Goal: Transaction & Acquisition: Purchase product/service

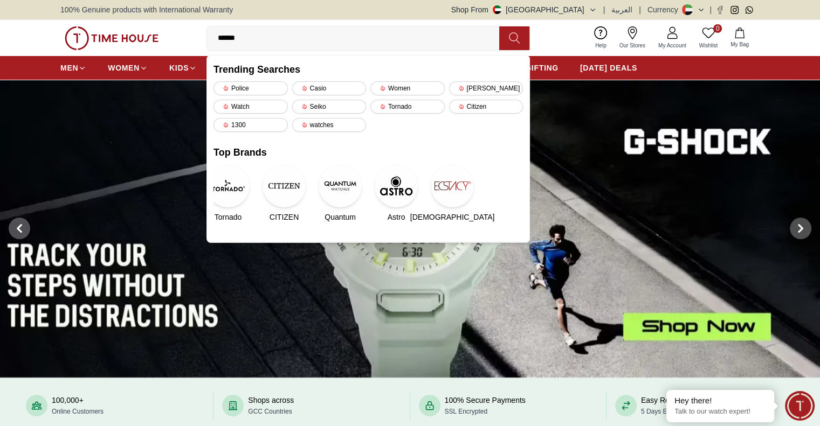
type input "*******"
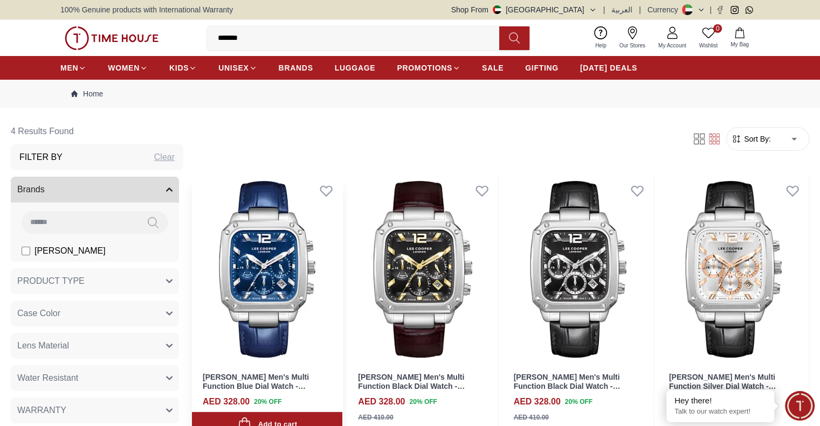
click at [284, 234] on img at bounding box center [267, 270] width 150 height 190
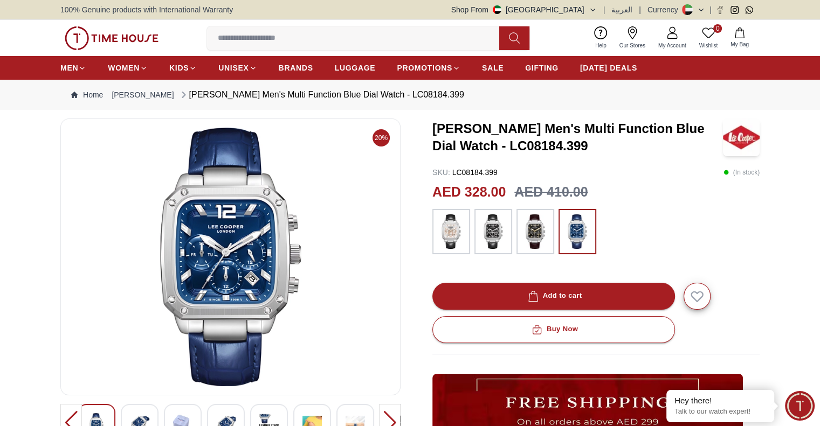
click at [453, 229] on img at bounding box center [451, 232] width 27 height 34
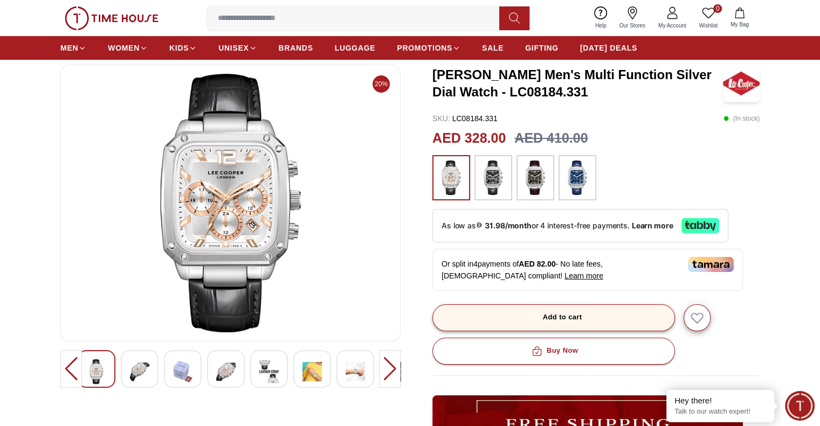
click at [508, 308] on button "Add to cart" at bounding box center [553, 318] width 243 height 27
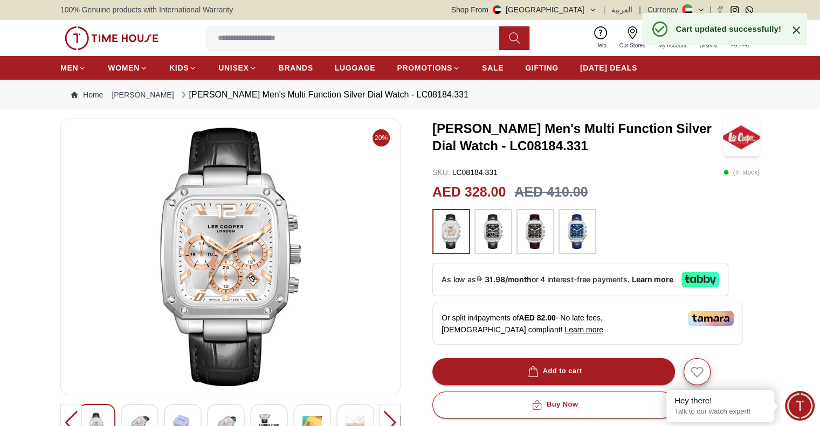
click at [798, 32] on icon at bounding box center [796, 30] width 8 height 8
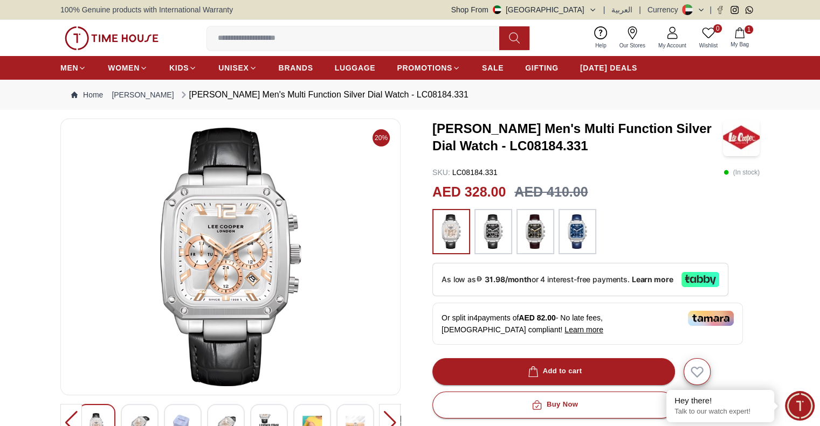
click at [742, 43] on span "My Bag" at bounding box center [739, 44] width 27 height 8
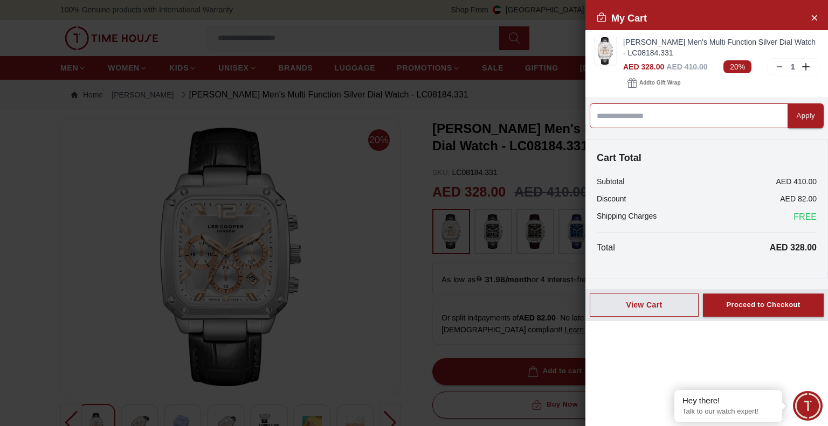
click at [694, 115] on input at bounding box center [689, 115] width 198 height 25
click at [707, 121] on input at bounding box center [689, 115] width 198 height 25
type input "*********"
click at [798, 119] on div "Apply" at bounding box center [806, 116] width 18 height 12
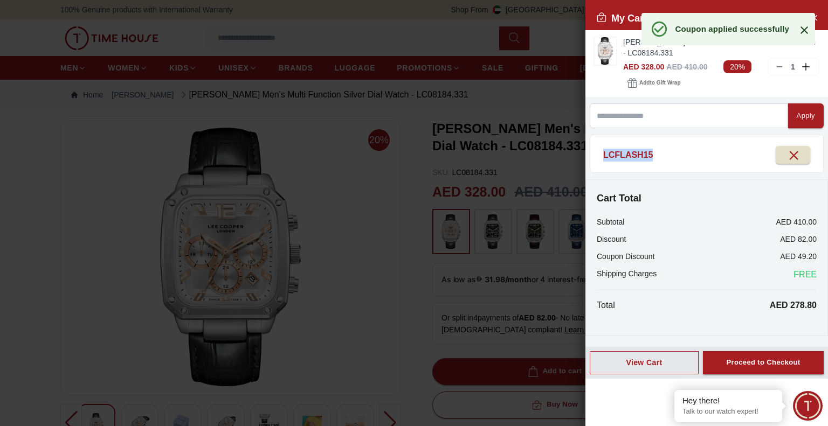
drag, startPoint x: 693, startPoint y: 149, endPoint x: 604, endPoint y: 155, distance: 89.2
click at [604, 155] on div "LCFLASH15" at bounding box center [707, 155] width 220 height 26
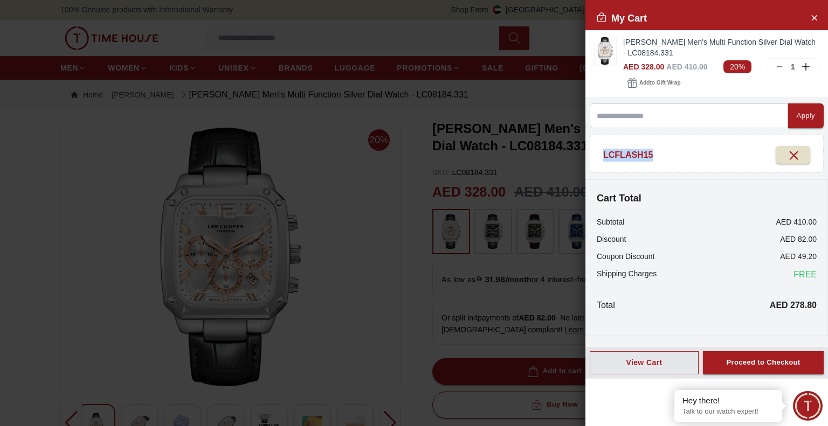
copy span "LCFLASH15"
click at [789, 150] on icon "button" at bounding box center [792, 154] width 13 height 13
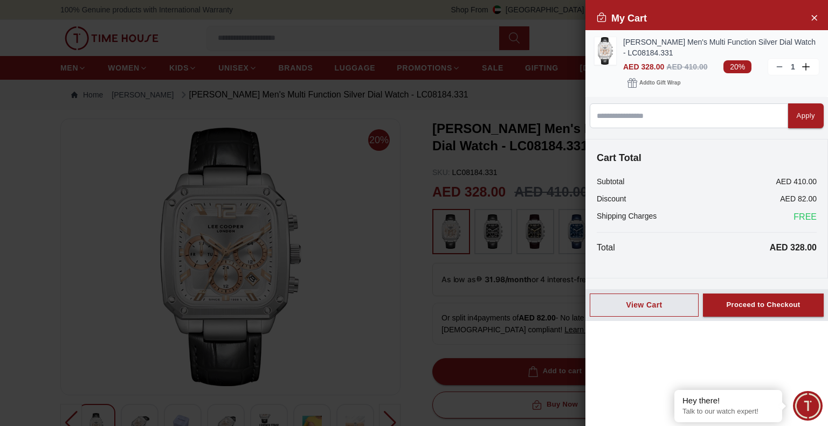
click at [776, 64] on icon at bounding box center [779, 67] width 9 height 9
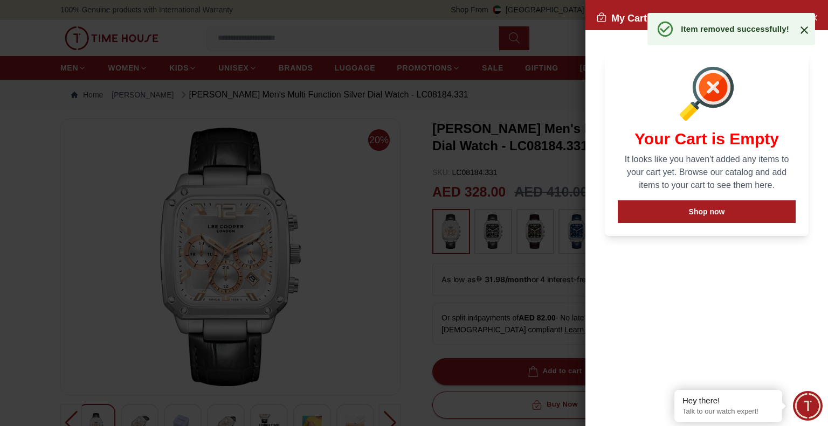
click at [807, 29] on icon at bounding box center [804, 30] width 13 height 13
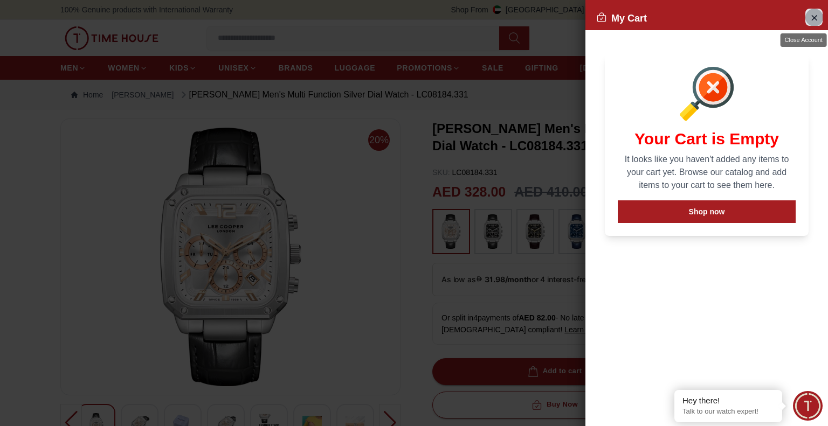
click at [815, 19] on icon "Close Account" at bounding box center [814, 17] width 5 height 5
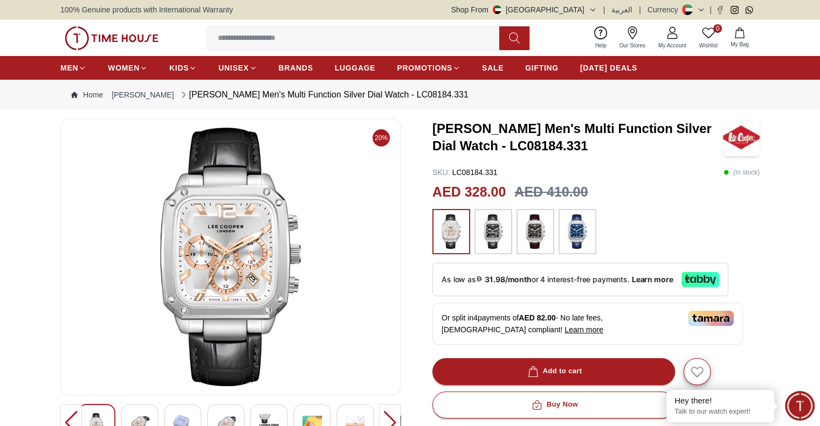
click at [498, 222] on img at bounding box center [493, 232] width 27 height 34
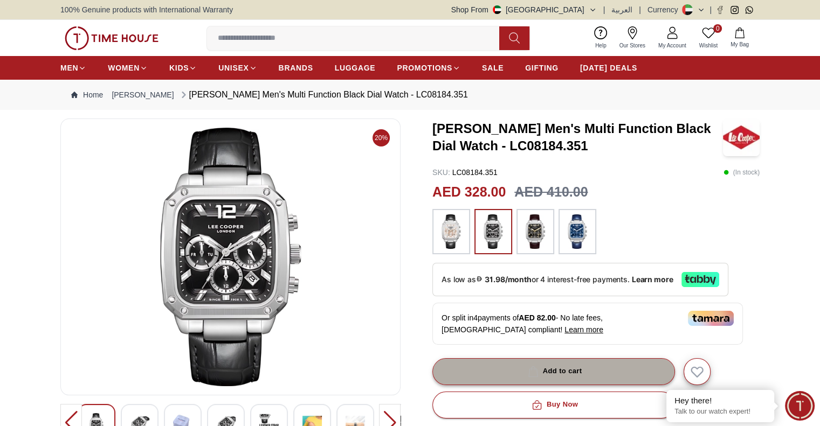
click at [584, 365] on button "Add to cart" at bounding box center [553, 371] width 243 height 27
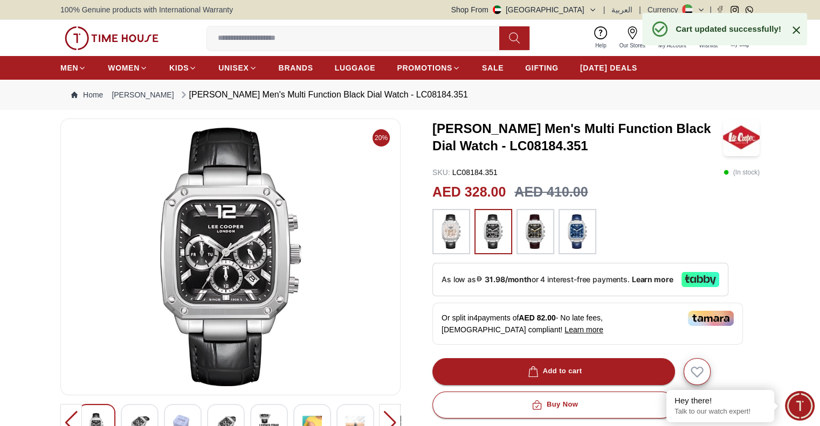
click at [797, 30] on icon at bounding box center [796, 30] width 8 height 8
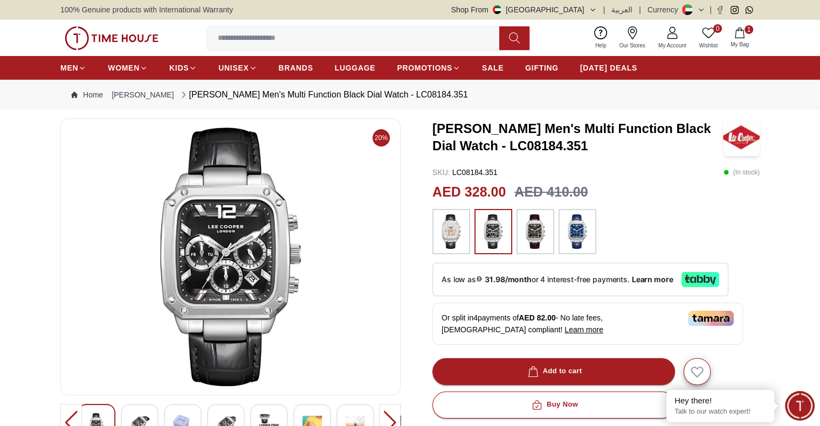
click at [742, 32] on icon "button" at bounding box center [739, 32] width 11 height 11
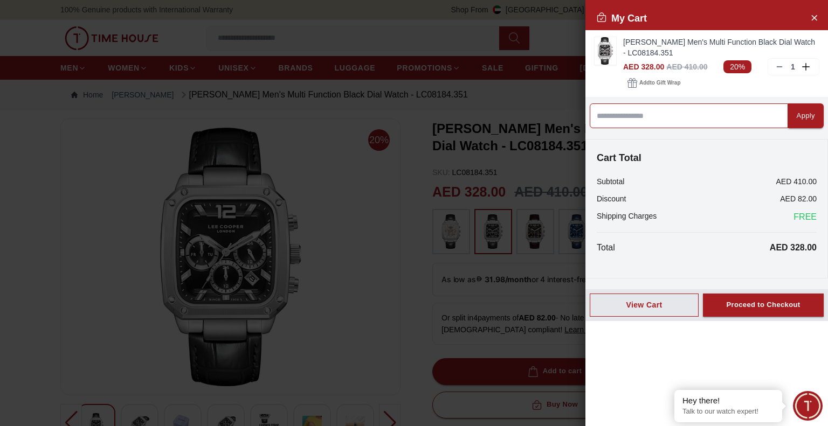
click at [679, 113] on input at bounding box center [689, 115] width 198 height 25
paste input "*********"
type input "*********"
click at [797, 113] on div "Apply" at bounding box center [806, 116] width 18 height 12
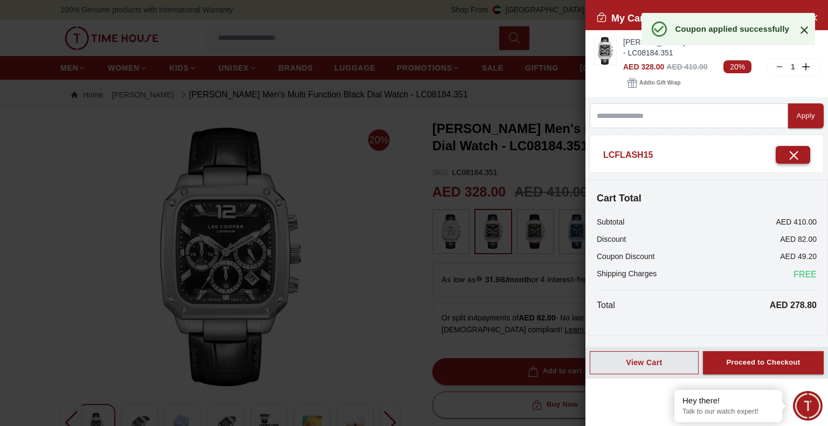
click at [790, 153] on icon "button" at bounding box center [792, 154] width 13 height 13
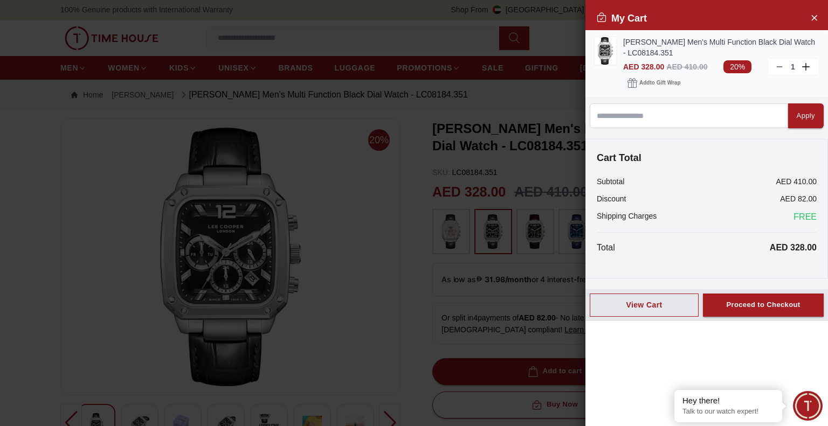
click at [779, 66] on icon at bounding box center [779, 67] width 9 height 9
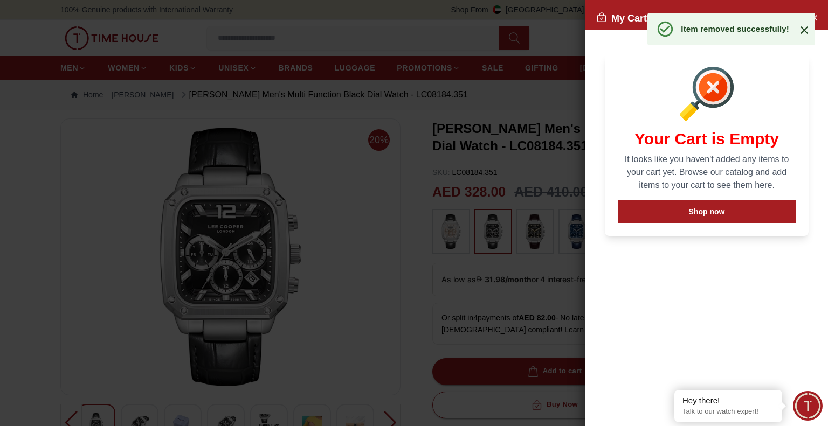
click at [799, 33] on icon at bounding box center [804, 30] width 13 height 13
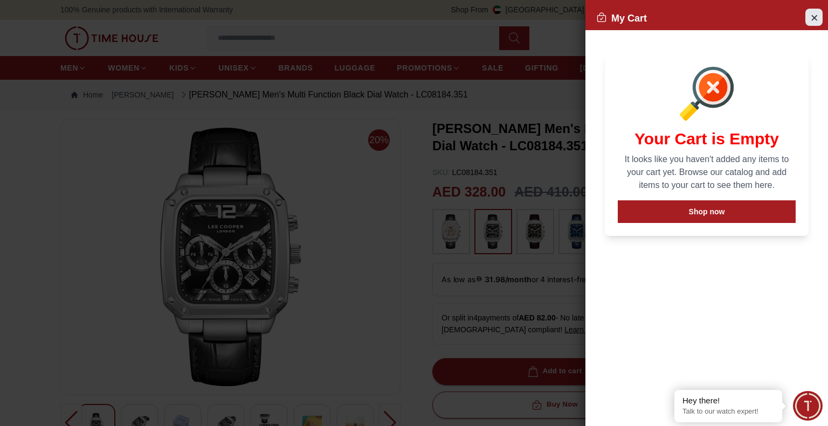
click at [811, 19] on icon "Close Account" at bounding box center [814, 17] width 9 height 13
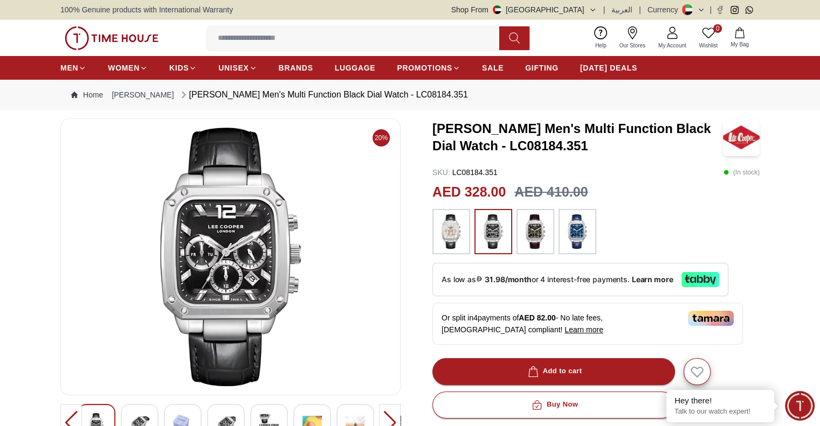
click at [541, 222] on img at bounding box center [535, 232] width 27 height 34
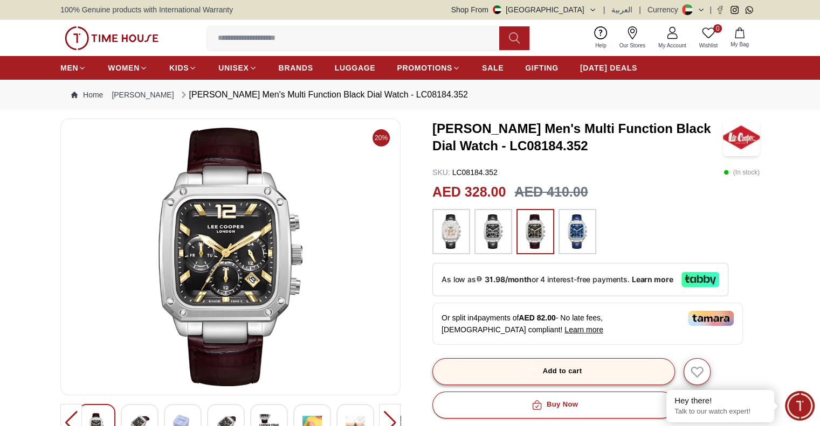
click at [568, 368] on div "Add to cart" at bounding box center [553, 371] width 57 height 12
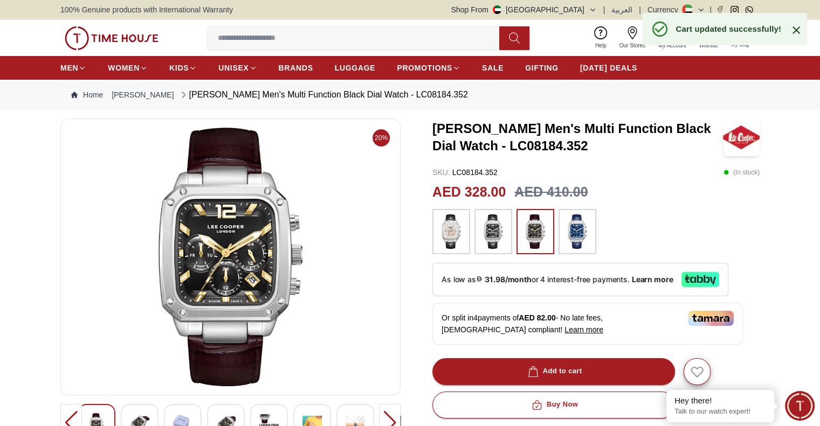
click at [792, 26] on icon at bounding box center [796, 30] width 13 height 13
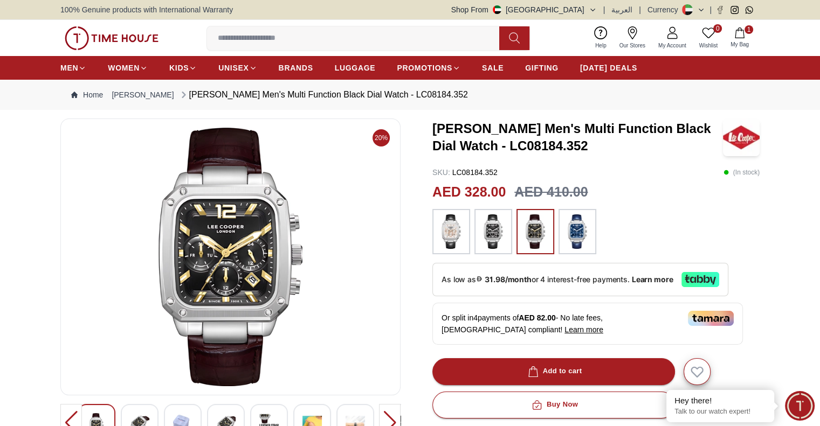
click at [736, 37] on icon "button" at bounding box center [739, 32] width 11 height 11
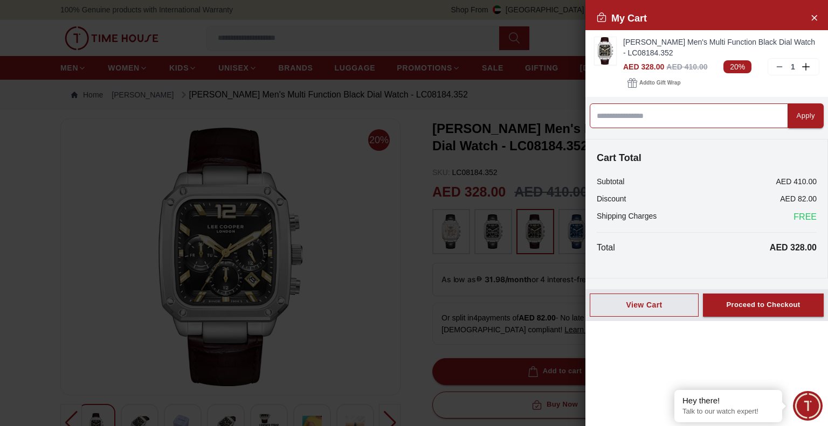
click at [656, 113] on input at bounding box center [689, 115] width 198 height 25
paste input "*********"
type input "*********"
click at [788, 109] on button "Apply" at bounding box center [806, 115] width 36 height 25
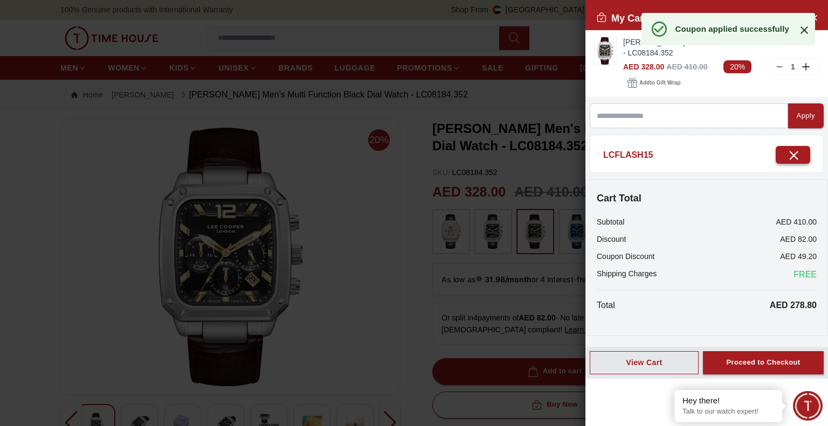
click at [793, 155] on button "button" at bounding box center [793, 155] width 34 height 18
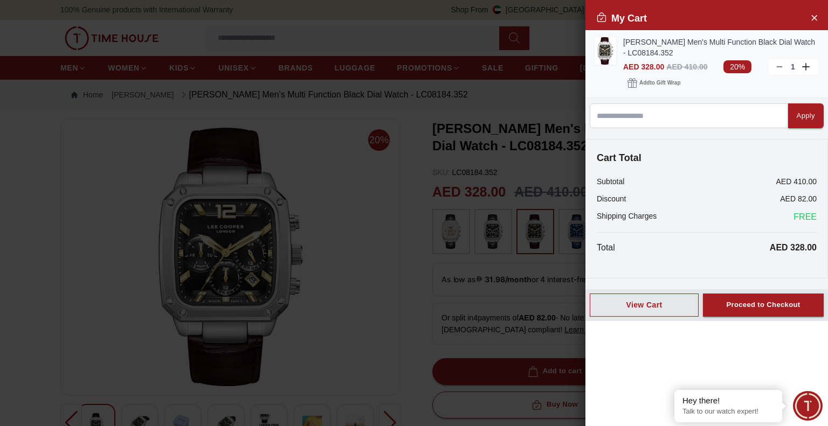
click at [778, 67] on line at bounding box center [779, 67] width 5 height 0
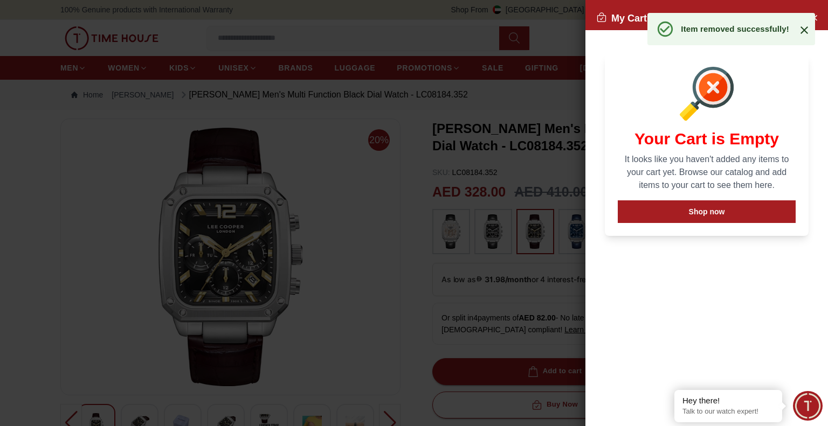
click at [807, 32] on icon at bounding box center [804, 30] width 13 height 13
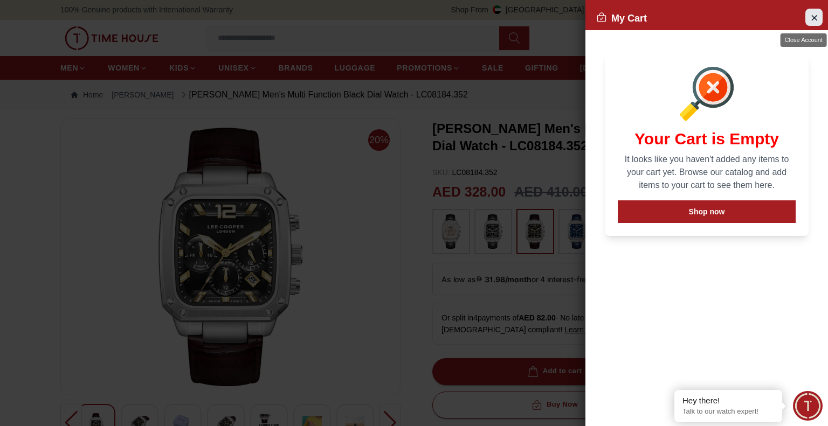
click at [811, 15] on icon "Close Account" at bounding box center [814, 17] width 9 height 13
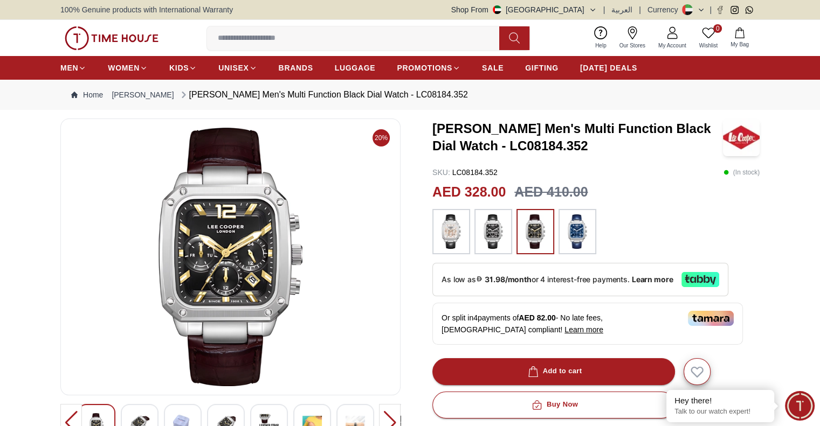
click at [580, 240] on img at bounding box center [577, 232] width 27 height 34
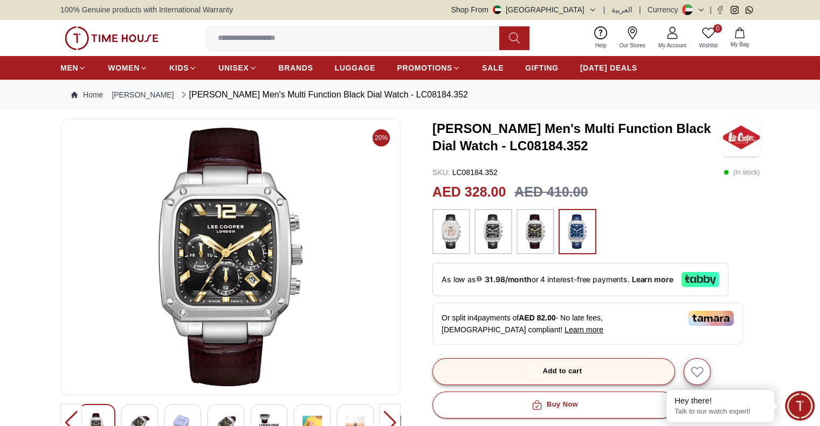
click at [569, 370] on div "Add to cart" at bounding box center [553, 371] width 57 height 12
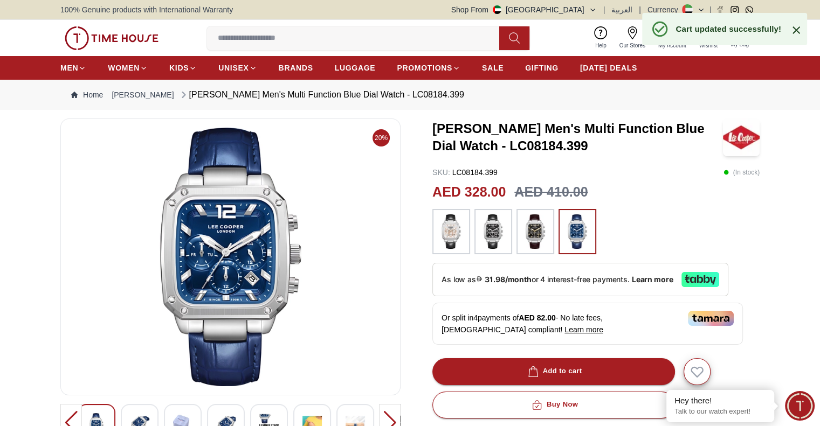
drag, startPoint x: 793, startPoint y: 30, endPoint x: 786, endPoint y: 30, distance: 7.5
click at [795, 30] on icon at bounding box center [796, 30] width 13 height 13
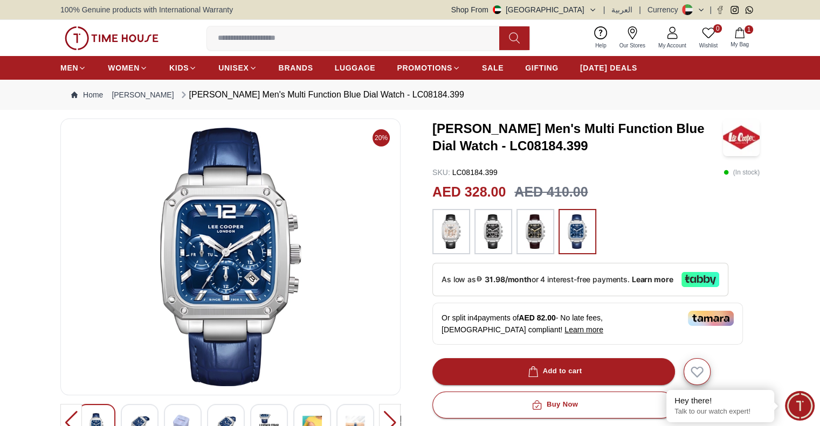
click at [748, 36] on button "1 My Bag" at bounding box center [739, 37] width 31 height 25
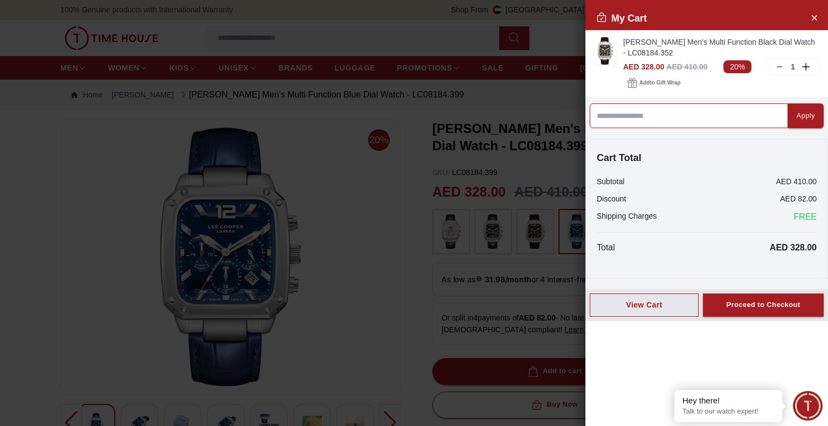
click at [674, 117] on input at bounding box center [689, 115] width 198 height 25
paste input "*********"
type input "*********"
click at [783, 68] on icon at bounding box center [779, 67] width 9 height 9
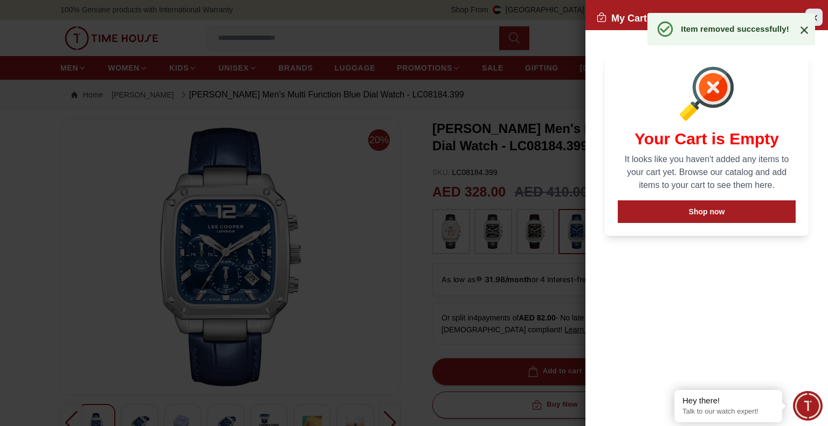
drag, startPoint x: 806, startPoint y: 30, endPoint x: 809, endPoint y: 24, distance: 6.3
click at [807, 30] on icon at bounding box center [804, 30] width 13 height 13
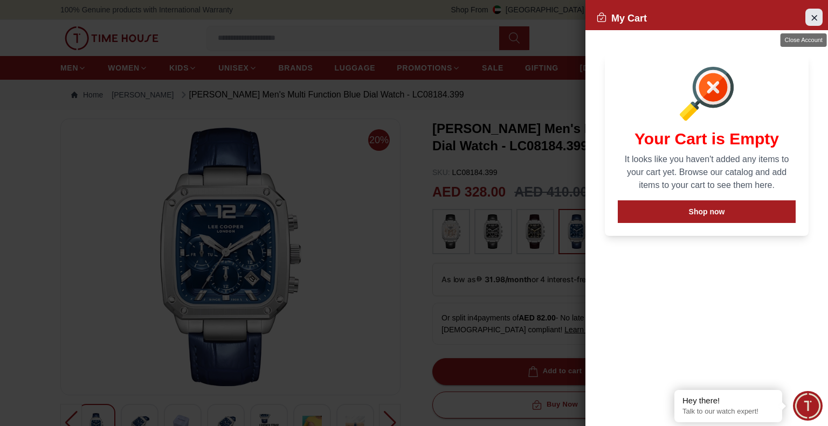
click at [813, 19] on icon "Close Account" at bounding box center [814, 17] width 5 height 5
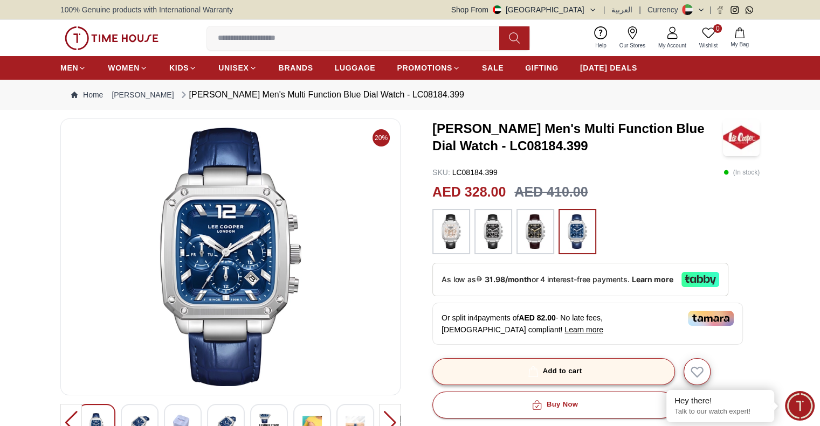
click at [587, 368] on button "Add to cart" at bounding box center [553, 371] width 243 height 27
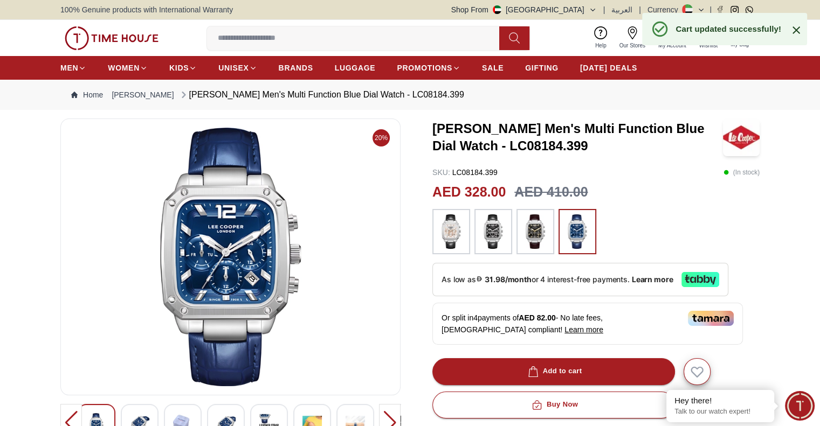
click at [798, 24] on icon at bounding box center [796, 30] width 13 height 13
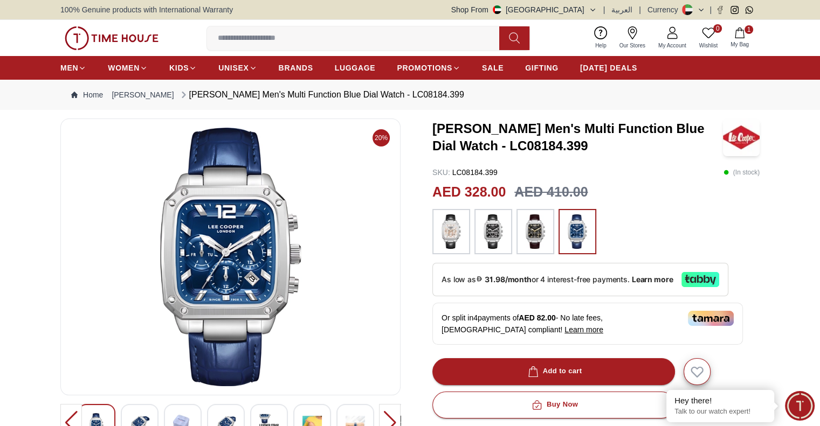
click at [736, 34] on icon "button" at bounding box center [739, 32] width 11 height 11
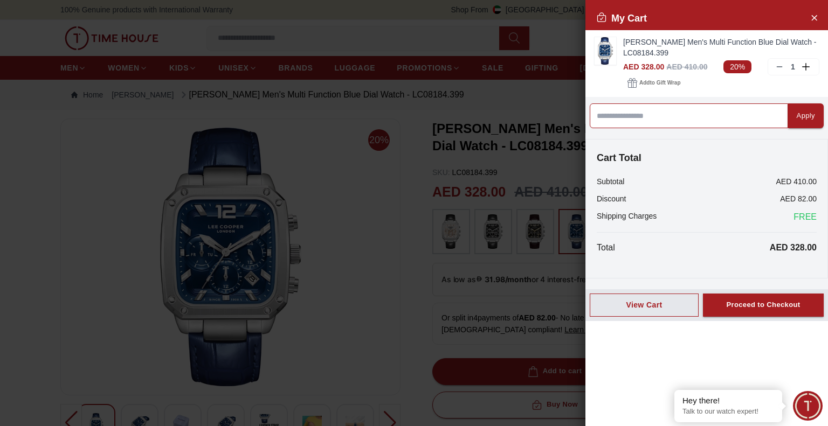
click at [665, 116] on input at bounding box center [689, 115] width 198 height 25
paste input "*********"
type input "*********"
click at [797, 112] on div "Apply" at bounding box center [806, 116] width 18 height 12
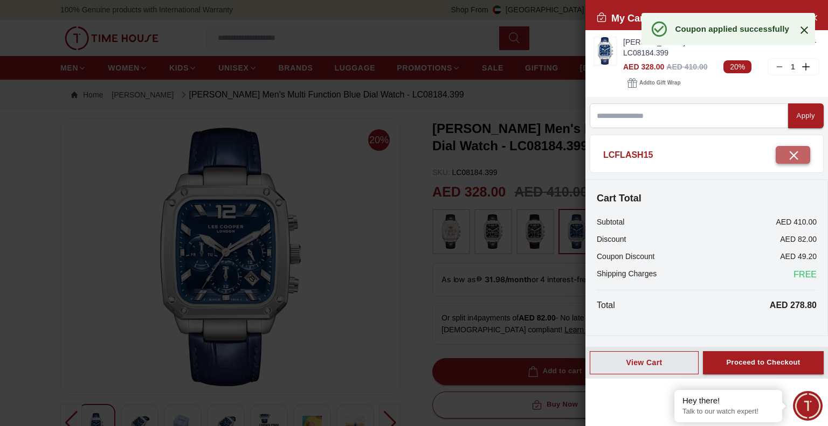
click at [790, 149] on icon "button" at bounding box center [792, 154] width 13 height 13
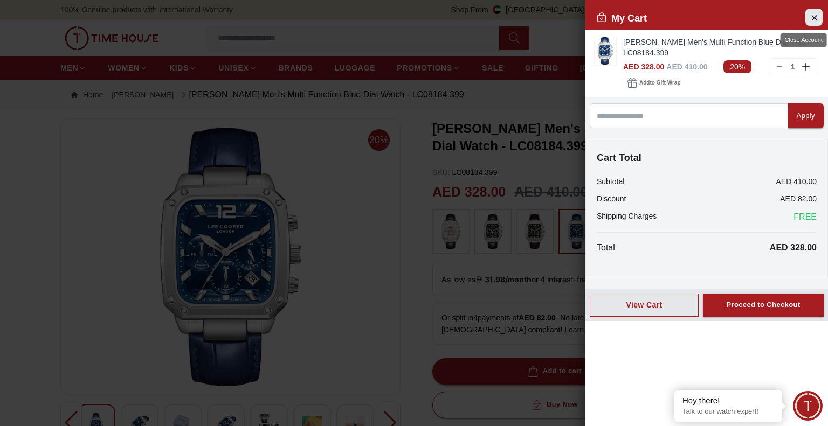
click at [812, 12] on icon "Close Account" at bounding box center [814, 17] width 9 height 13
